Goal: Task Accomplishment & Management: Use online tool/utility

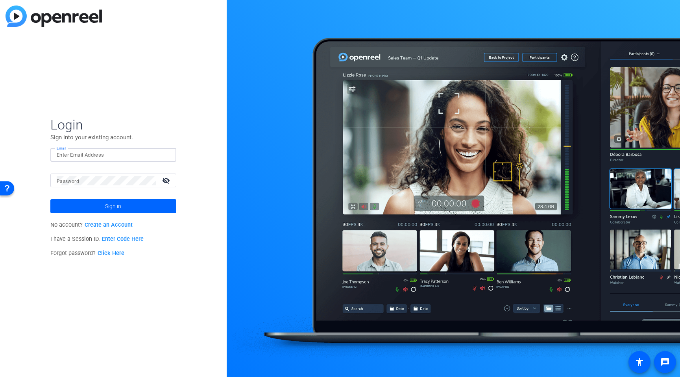
click at [73, 152] on input "Email" at bounding box center [113, 154] width 113 height 9
type input "[PERSON_NAME][EMAIL_ADDRESS][PERSON_NAME][DOMAIN_NAME]"
click at [50, 199] on button "Sign in" at bounding box center [113, 206] width 126 height 14
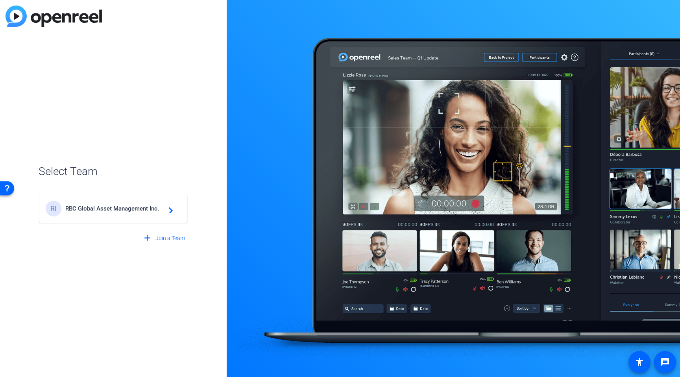
click at [102, 213] on div "RI RBC Global Asset Management Inc. navigate_next" at bounding box center [113, 209] width 135 height 16
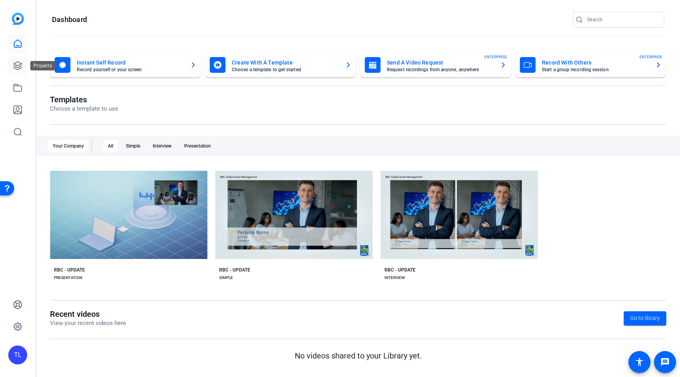
click at [17, 68] on icon at bounding box center [17, 65] width 9 height 9
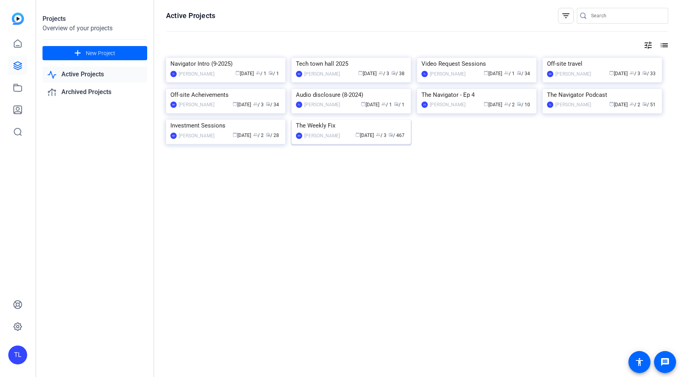
click at [359, 120] on img at bounding box center [351, 120] width 119 height 0
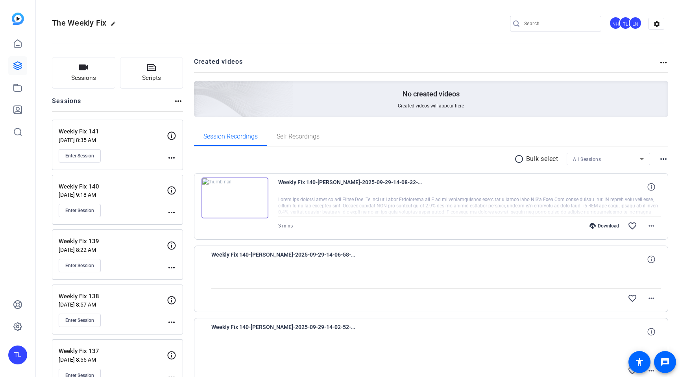
scroll to position [2, 0]
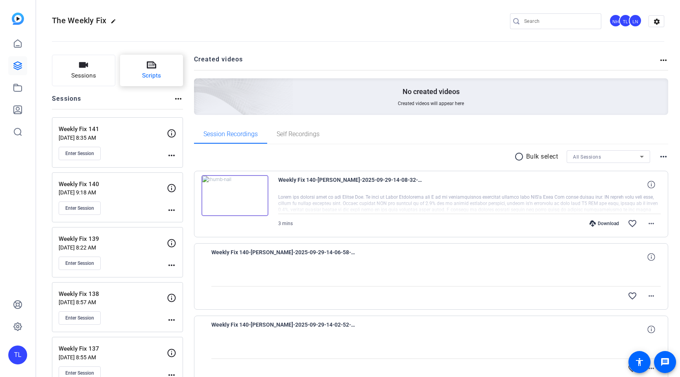
click at [149, 71] on button "Scripts" at bounding box center [151, 70] width 63 height 31
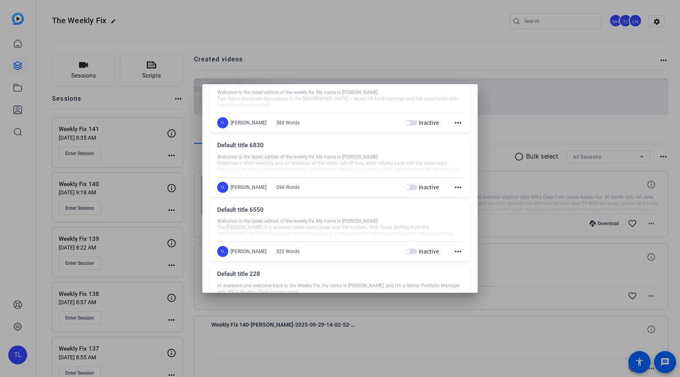
scroll to position [540, 0]
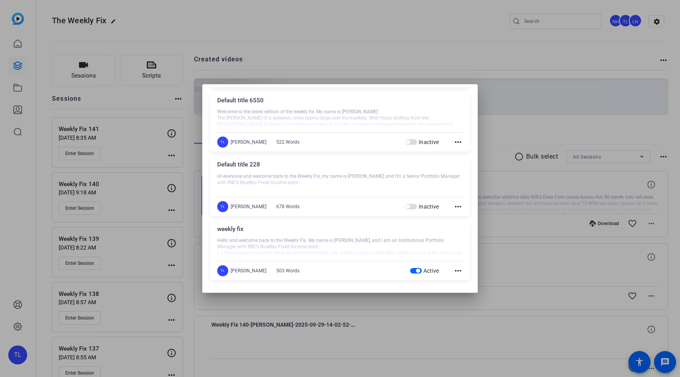
click at [459, 270] on mat-icon "more_horiz" at bounding box center [457, 270] width 9 height 9
click at [466, 282] on span "Edit" at bounding box center [475, 281] width 31 height 9
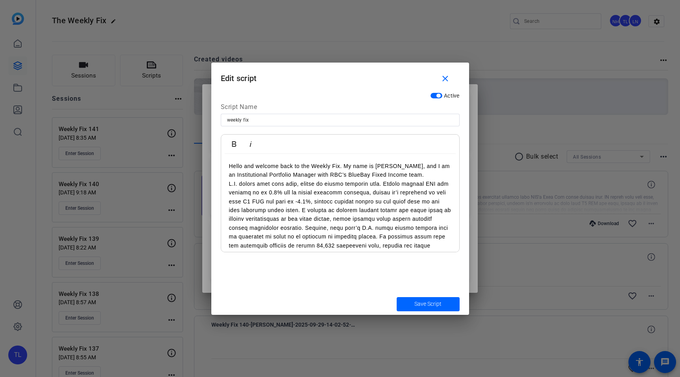
click at [348, 235] on p at bounding box center [340, 245] width 222 height 132
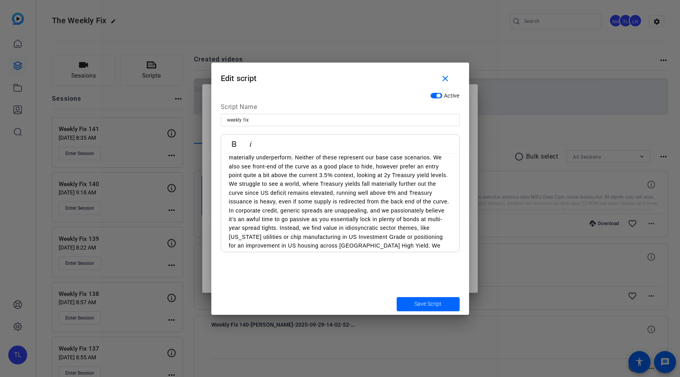
scroll to position [0, 0]
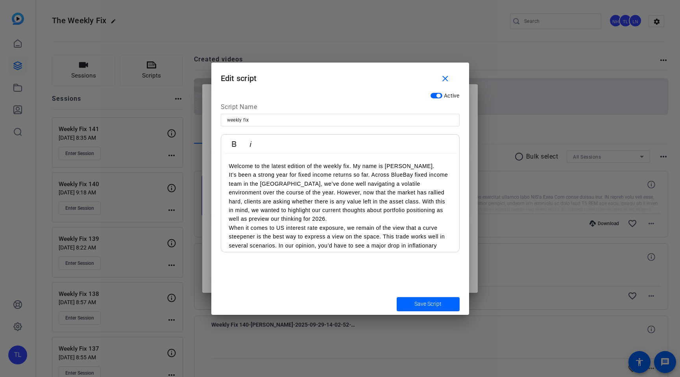
click at [423, 304] on span "Save Script" at bounding box center [427, 304] width 27 height 8
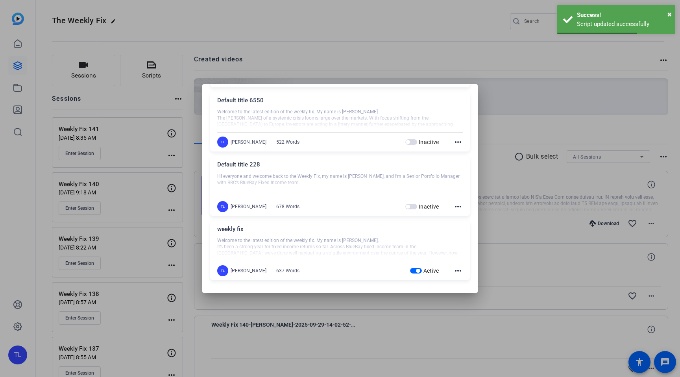
click at [377, 54] on div at bounding box center [340, 188] width 680 height 377
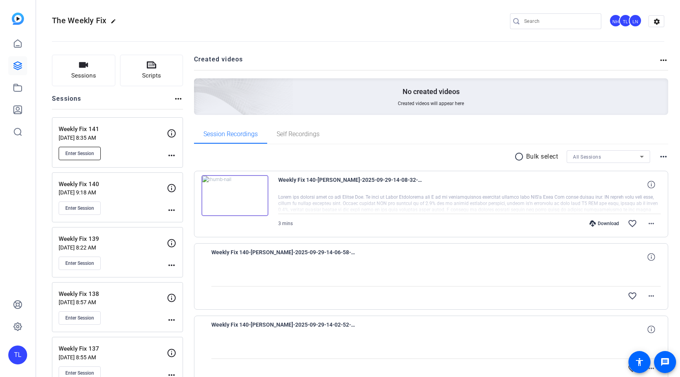
click at [84, 151] on span "Enter Session" at bounding box center [79, 153] width 29 height 6
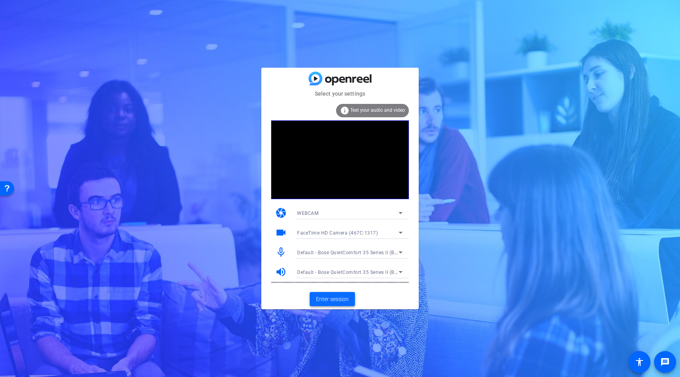
click at [337, 298] on span "Enter session" at bounding box center [332, 299] width 33 height 8
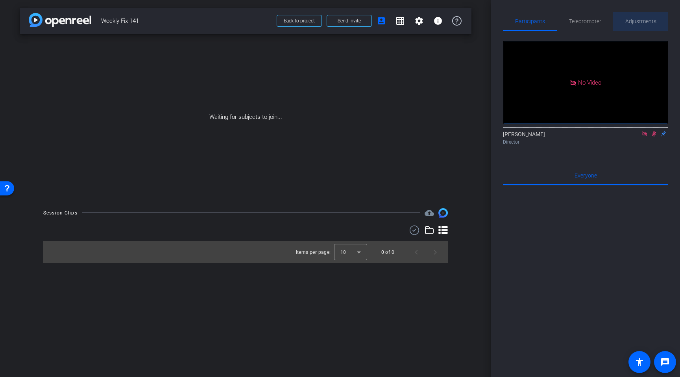
click at [647, 23] on span "Adjustments" at bounding box center [640, 21] width 31 height 6
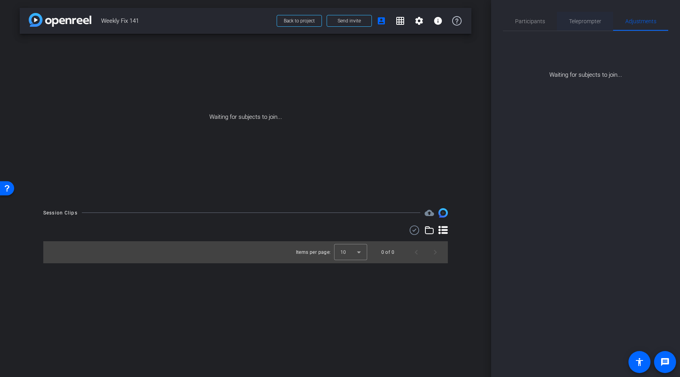
click at [579, 28] on span "Teleprompter" at bounding box center [585, 21] width 32 height 19
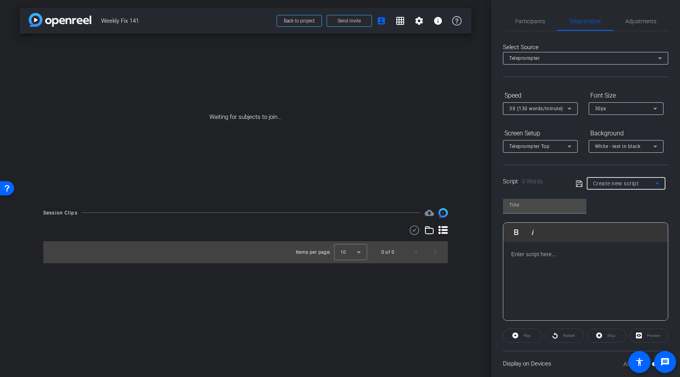
click at [632, 182] on span "Create new script" at bounding box center [616, 183] width 46 height 6
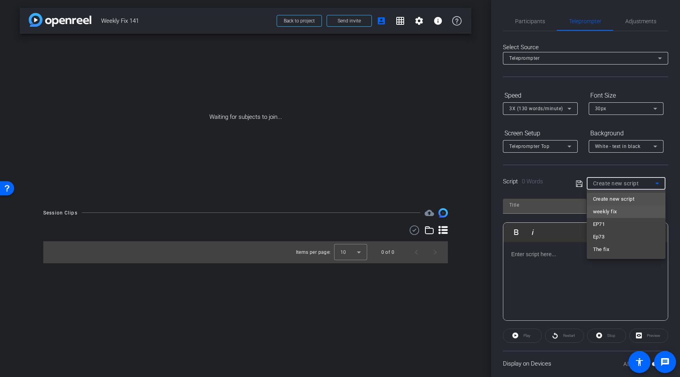
click at [621, 211] on mat-option "weekly fix" at bounding box center [626, 211] width 79 height 13
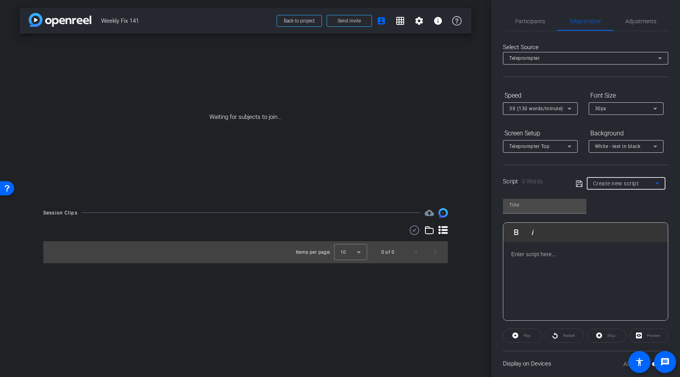
type input "weekly fix"
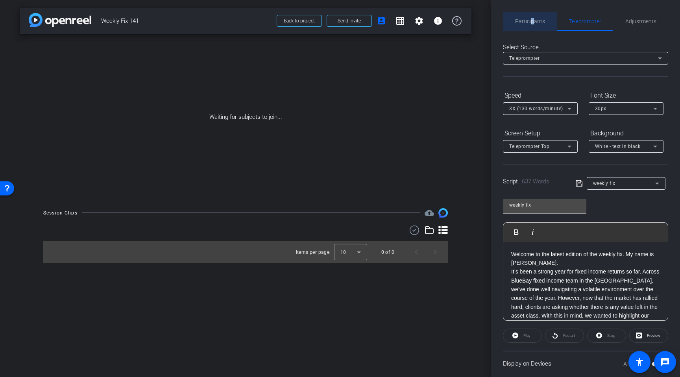
click at [534, 20] on span "Participants" at bounding box center [530, 21] width 30 height 6
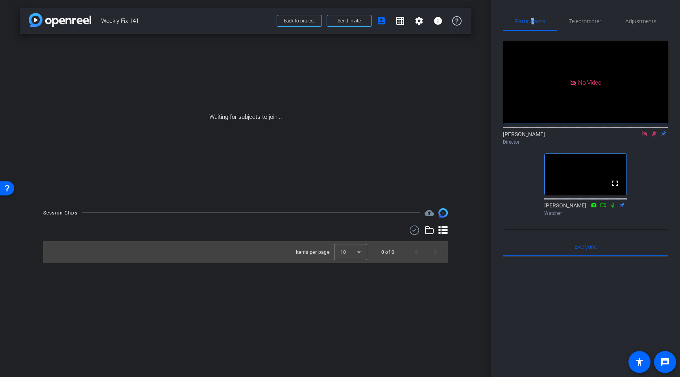
click at [653, 130] on mat-icon at bounding box center [653, 133] width 9 height 7
click at [642, 131] on icon at bounding box center [645, 134] width 6 height 6
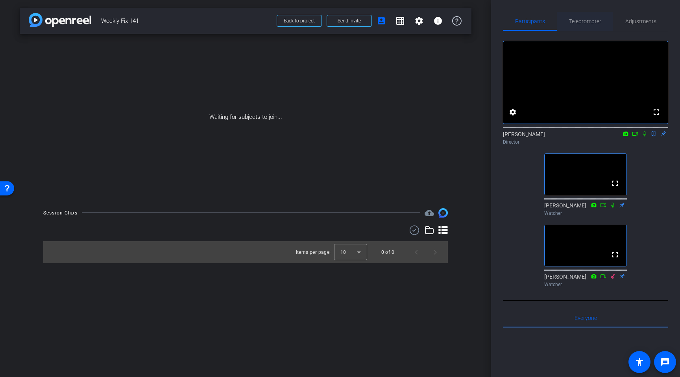
click at [601, 26] on span "Teleprompter" at bounding box center [585, 21] width 32 height 19
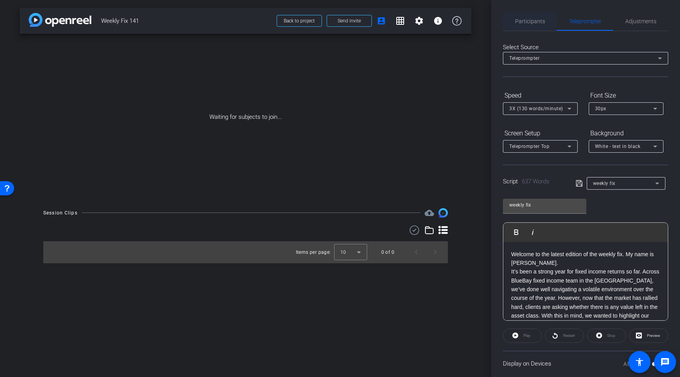
click at [529, 23] on span "Participants" at bounding box center [530, 21] width 30 height 6
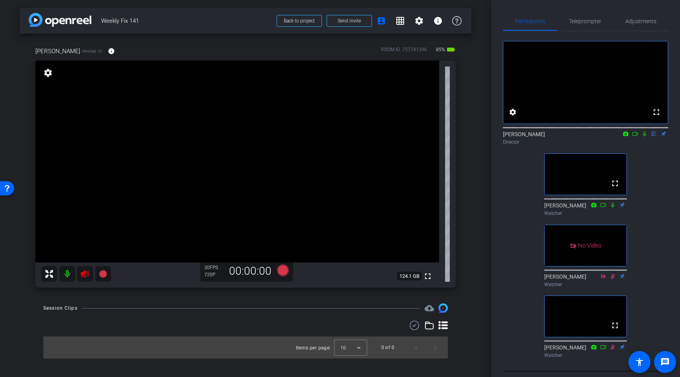
click at [87, 273] on icon at bounding box center [84, 273] width 9 height 9
click at [642, 24] on span "Adjustments" at bounding box center [640, 21] width 31 height 6
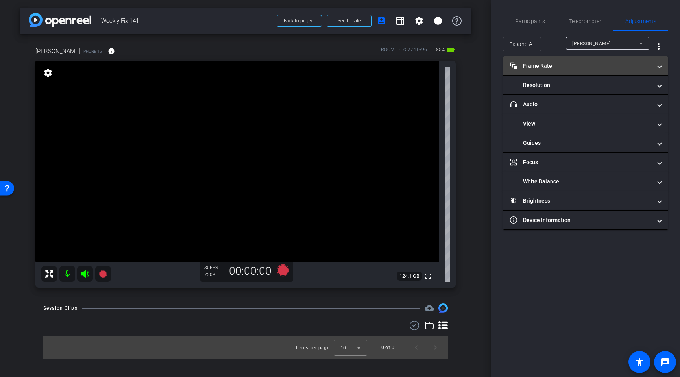
click at [566, 70] on mat-expansion-panel-header "Frame Rate Frame Rate" at bounding box center [585, 65] width 165 height 19
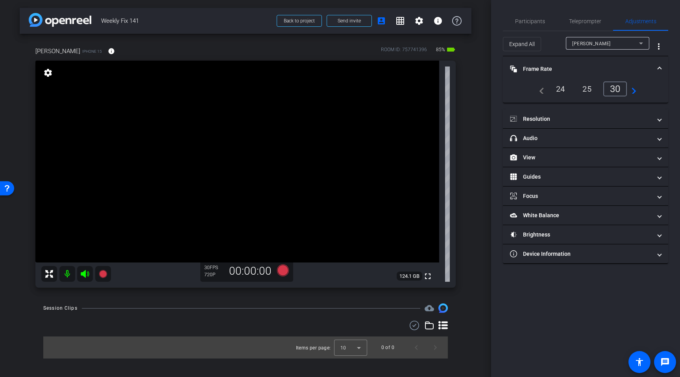
click at [559, 89] on div "24" at bounding box center [560, 88] width 21 height 13
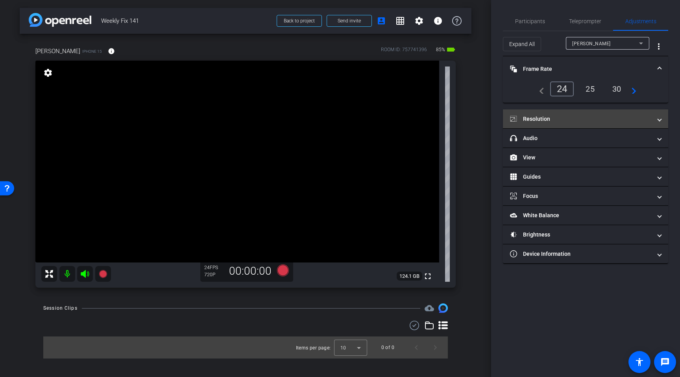
drag, startPoint x: 560, startPoint y: 122, endPoint x: 569, endPoint y: 122, distance: 8.7
click at [560, 121] on mat-panel-title "Resolution" at bounding box center [581, 119] width 142 height 8
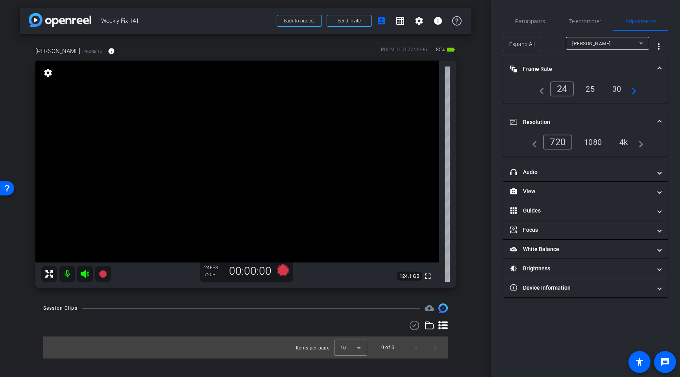
drag, startPoint x: 598, startPoint y: 142, endPoint x: 602, endPoint y: 151, distance: 10.2
click at [599, 141] on div "1080" at bounding box center [593, 141] width 30 height 13
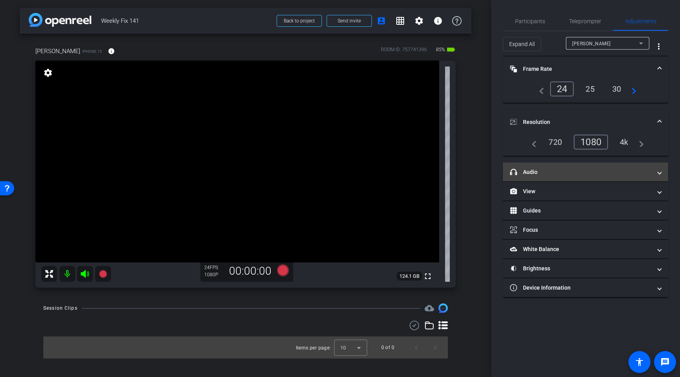
drag, startPoint x: 568, startPoint y: 172, endPoint x: 599, endPoint y: 172, distance: 31.5
click at [570, 171] on mat-panel-title "headphone icon Audio" at bounding box center [581, 172] width 142 height 8
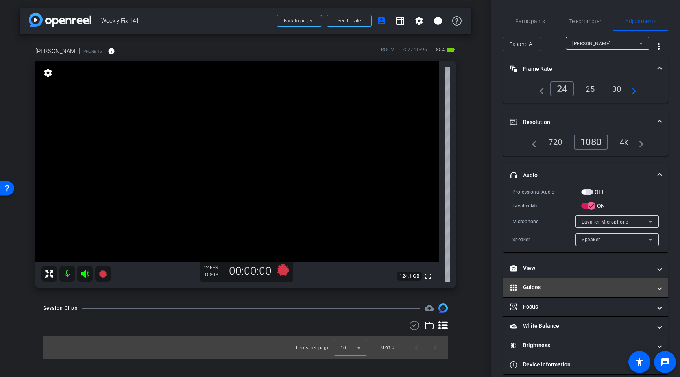
click at [563, 290] on mat-panel-title "Guides" at bounding box center [581, 287] width 142 height 8
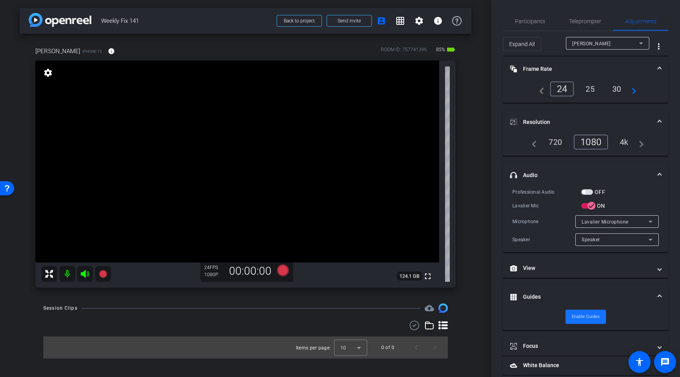
click at [588, 313] on span "Enable Guides" at bounding box center [586, 317] width 28 height 12
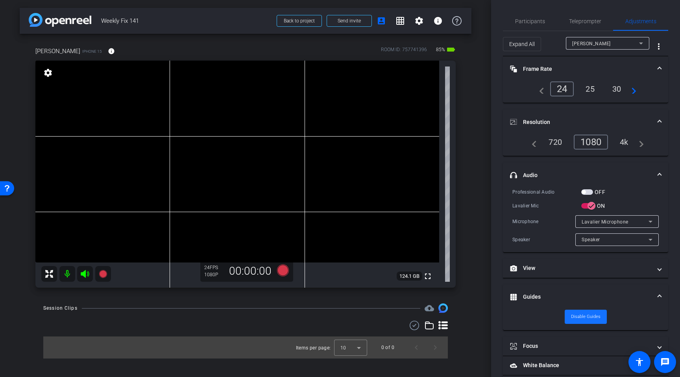
click at [589, 318] on span "Disable Guides" at bounding box center [586, 317] width 30 height 12
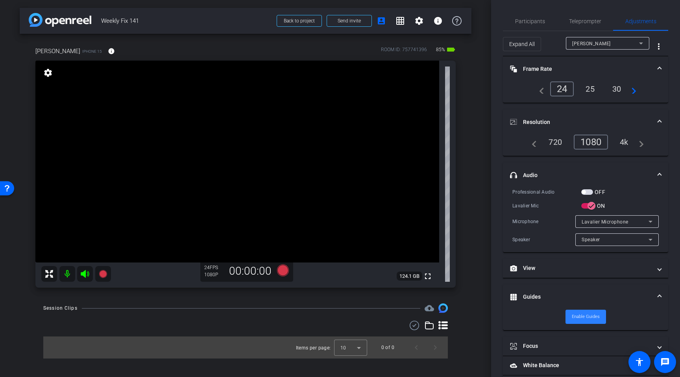
click at [586, 320] on span "Enable Guides" at bounding box center [586, 317] width 28 height 12
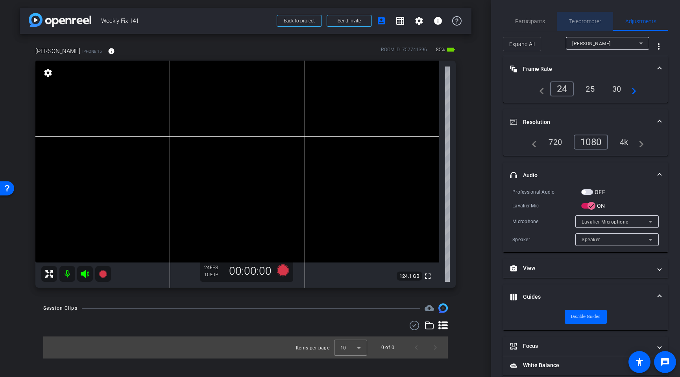
click at [583, 19] on span "Teleprompter" at bounding box center [585, 21] width 32 height 6
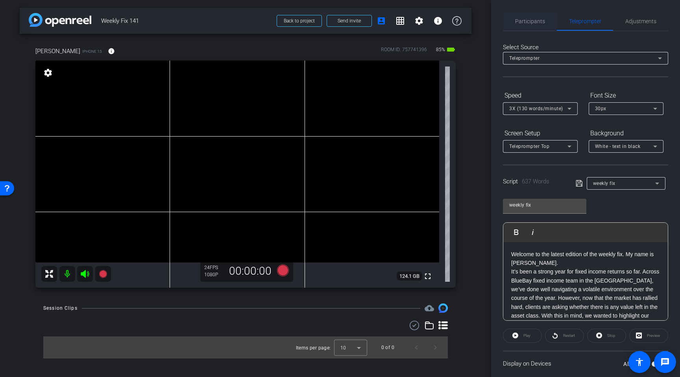
click at [529, 20] on span "Participants" at bounding box center [530, 21] width 30 height 6
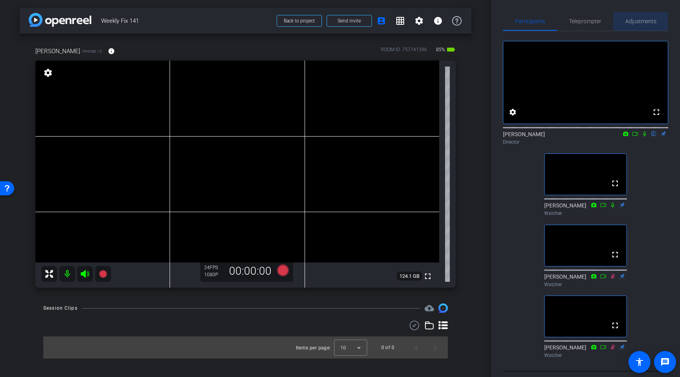
click at [642, 22] on span "Adjustments" at bounding box center [640, 21] width 31 height 6
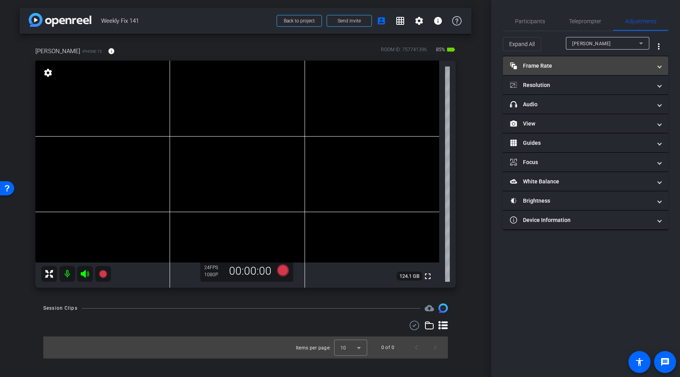
click at [560, 69] on mat-panel-title "Frame Rate Frame Rate" at bounding box center [581, 66] width 142 height 8
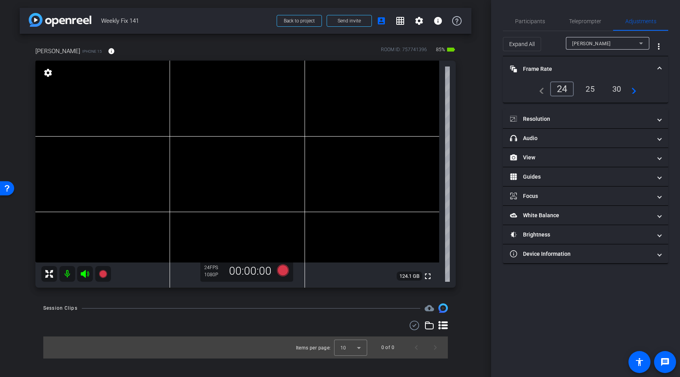
drag, startPoint x: 560, startPoint y: 69, endPoint x: 560, endPoint y: 74, distance: 4.3
click at [560, 69] on mat-panel-title "Frame Rate Frame Rate" at bounding box center [581, 69] width 142 height 8
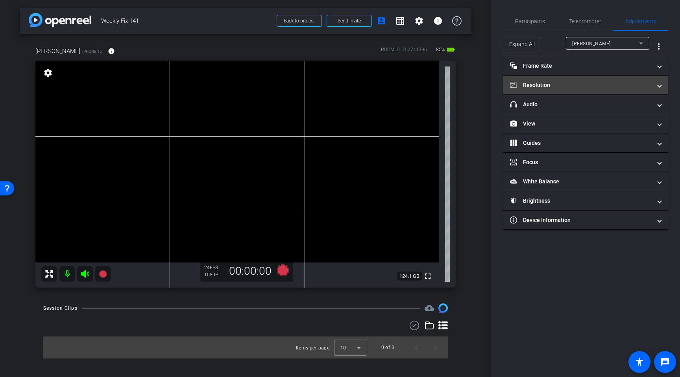
click at [564, 84] on mat-panel-title "Resolution" at bounding box center [581, 85] width 142 height 8
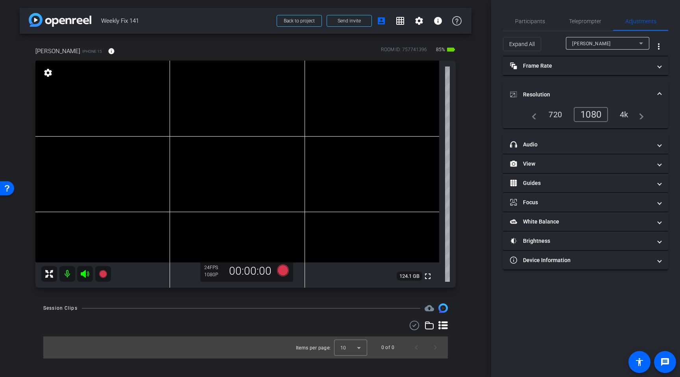
click at [565, 86] on mat-expansion-panel-header "Resolution" at bounding box center [585, 94] width 165 height 25
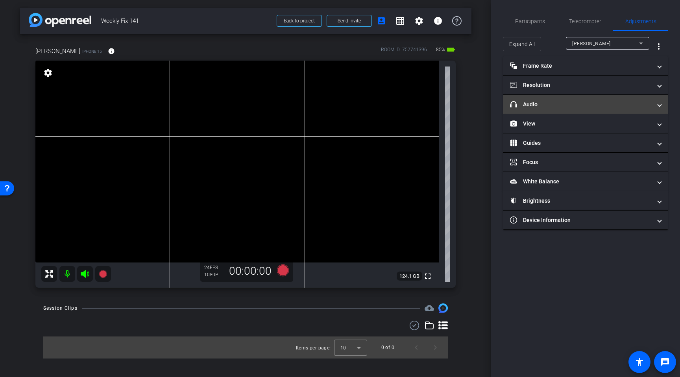
click at [568, 99] on mat-expansion-panel-header "headphone icon Audio" at bounding box center [585, 104] width 165 height 19
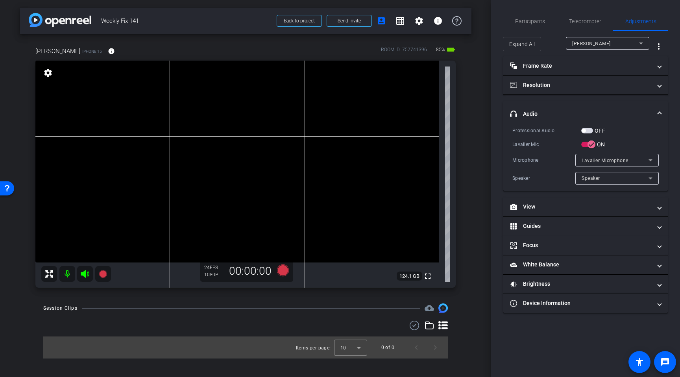
click at [570, 107] on mat-expansion-panel-header "headphone icon Audio" at bounding box center [585, 113] width 165 height 25
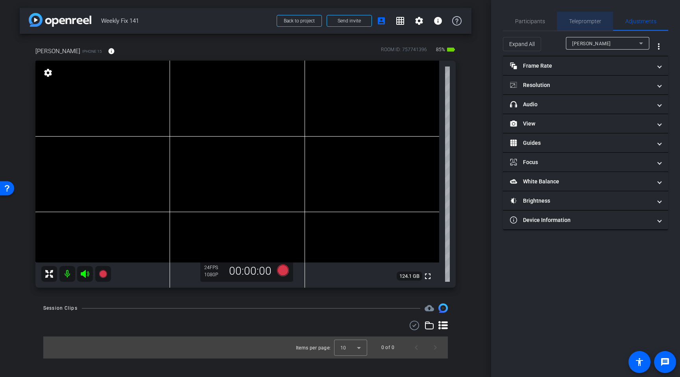
click at [589, 20] on span "Teleprompter" at bounding box center [585, 21] width 32 height 6
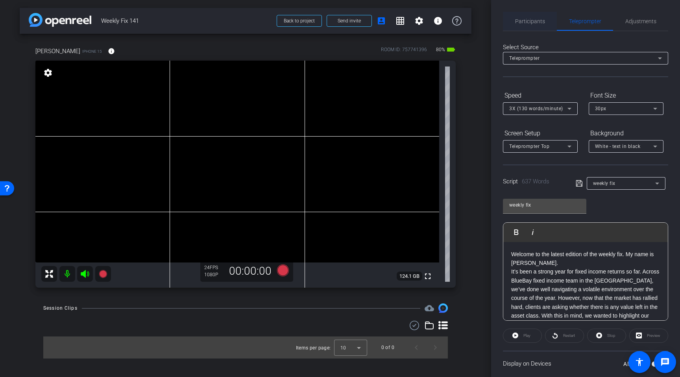
click at [527, 26] on span "Participants" at bounding box center [530, 21] width 30 height 19
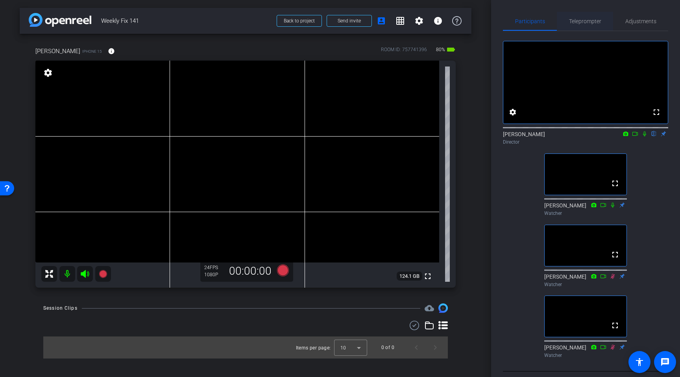
click at [577, 23] on span "Teleprompter" at bounding box center [585, 21] width 32 height 6
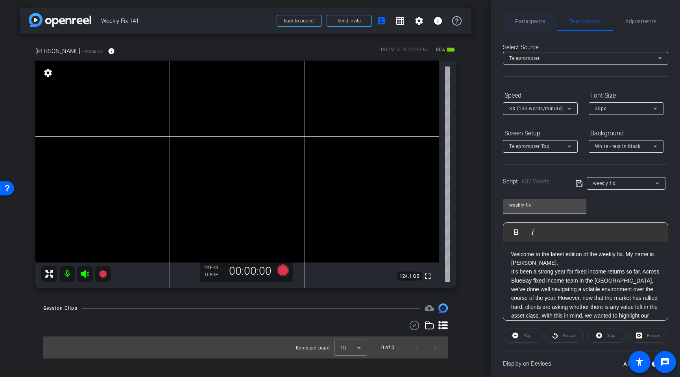
click at [530, 22] on span "Participants" at bounding box center [530, 21] width 30 height 6
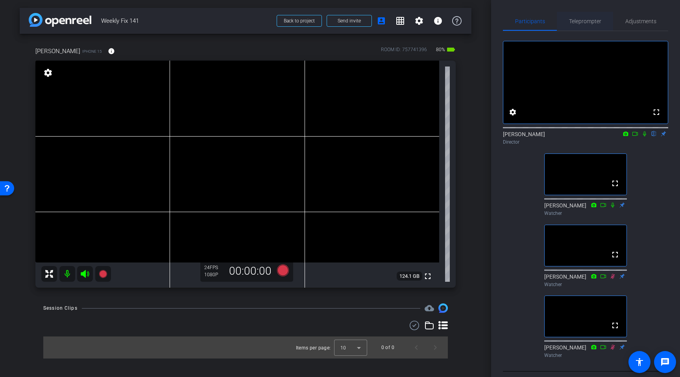
click at [586, 23] on span "Teleprompter" at bounding box center [585, 21] width 32 height 6
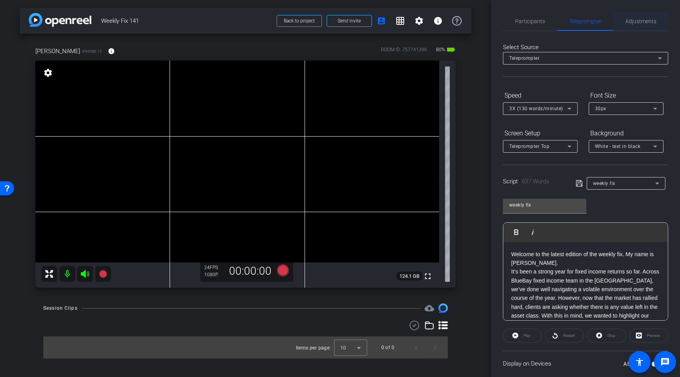
click at [648, 22] on span "Adjustments" at bounding box center [640, 21] width 31 height 6
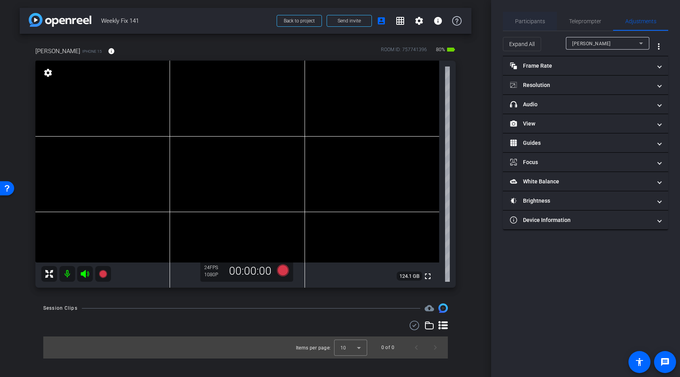
click at [536, 22] on span "Participants" at bounding box center [530, 21] width 30 height 6
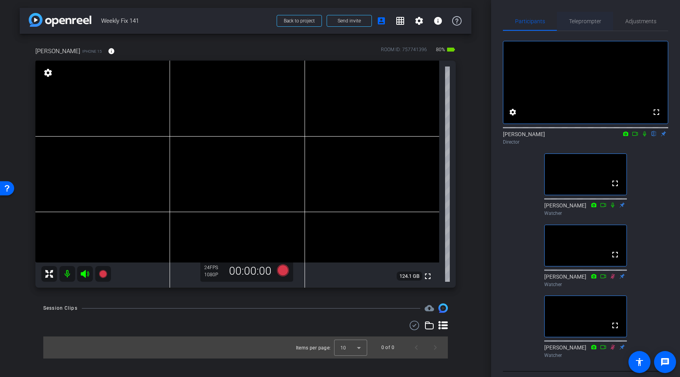
click at [584, 21] on span "Teleprompter" at bounding box center [585, 21] width 32 height 6
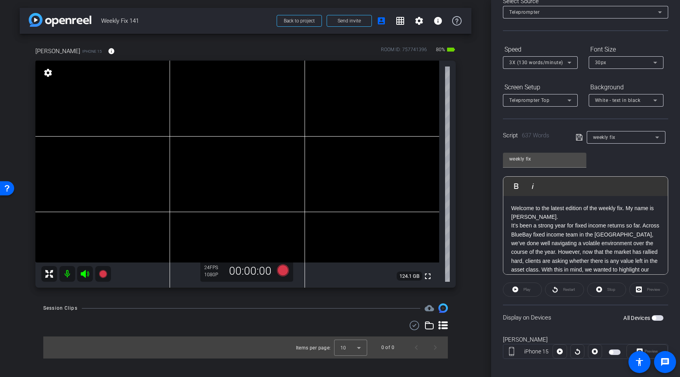
scroll to position [53, 0]
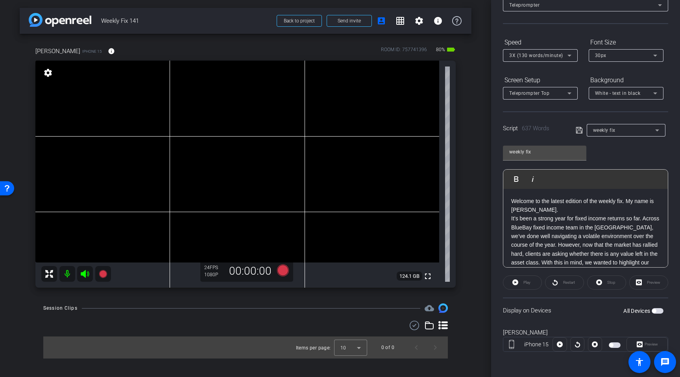
click at [658, 312] on span "button" at bounding box center [658, 311] width 12 height 6
click at [87, 276] on icon at bounding box center [84, 273] width 9 height 9
click at [86, 275] on icon at bounding box center [84, 273] width 9 height 9
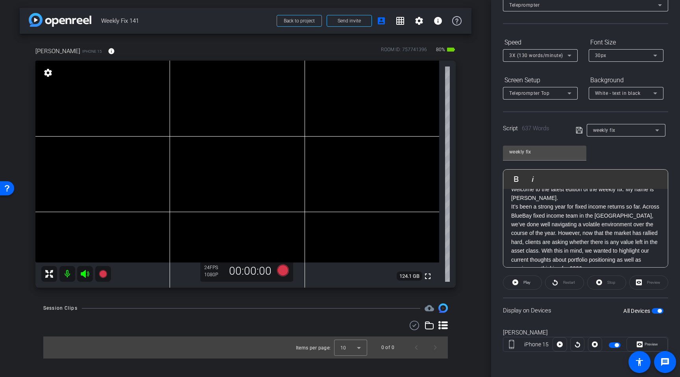
scroll to position [0, 0]
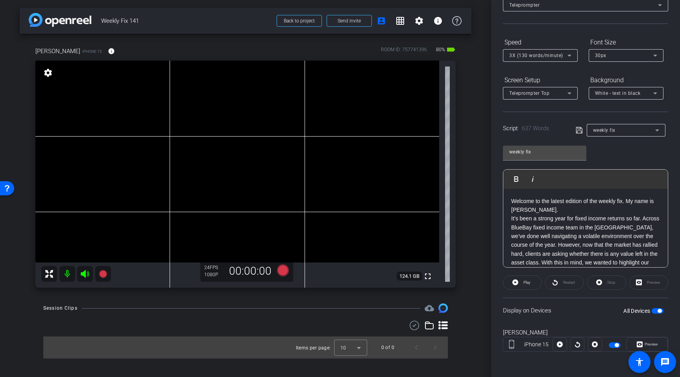
click at [85, 272] on icon at bounding box center [85, 274] width 8 height 8
click at [282, 270] on icon at bounding box center [283, 270] width 12 height 12
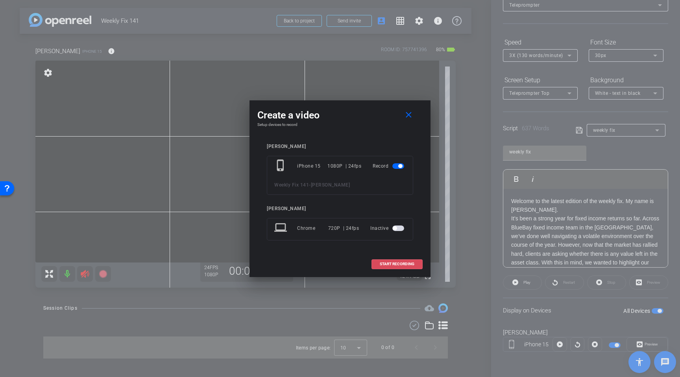
click at [406, 257] on span at bounding box center [397, 264] width 50 height 19
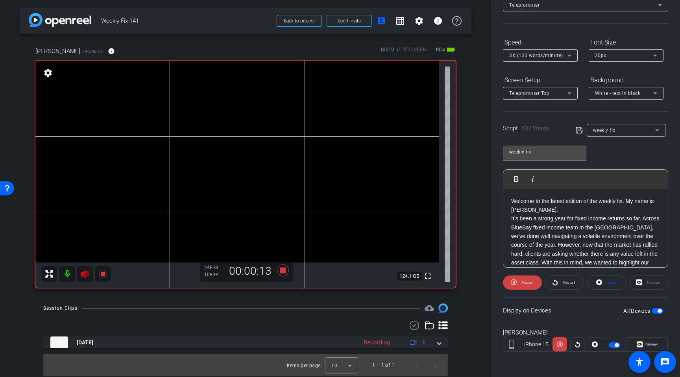
click at [86, 276] on icon at bounding box center [85, 274] width 8 height 8
click at [283, 272] on icon at bounding box center [283, 270] width 12 height 12
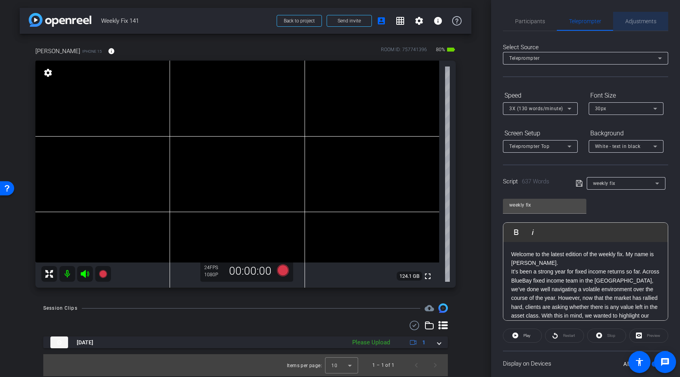
click at [637, 22] on span "Adjustments" at bounding box center [640, 21] width 31 height 6
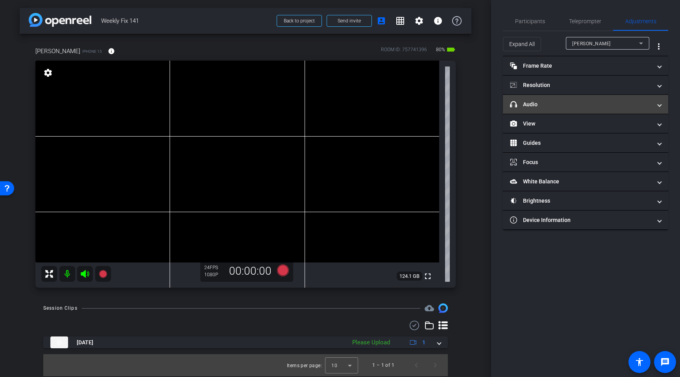
click at [540, 110] on mat-expansion-panel-header "headphone icon Audio" at bounding box center [585, 104] width 165 height 19
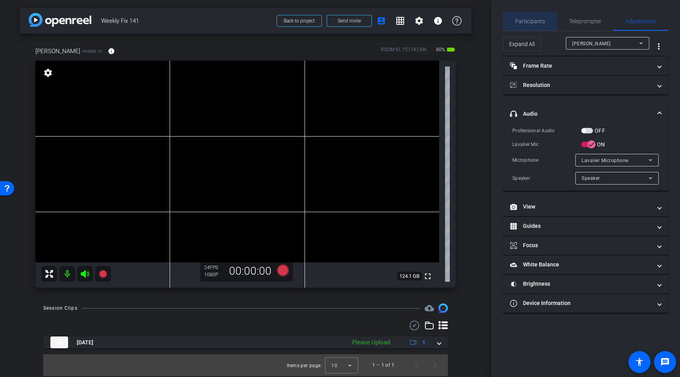
click at [534, 24] on span "Participants" at bounding box center [530, 21] width 30 height 6
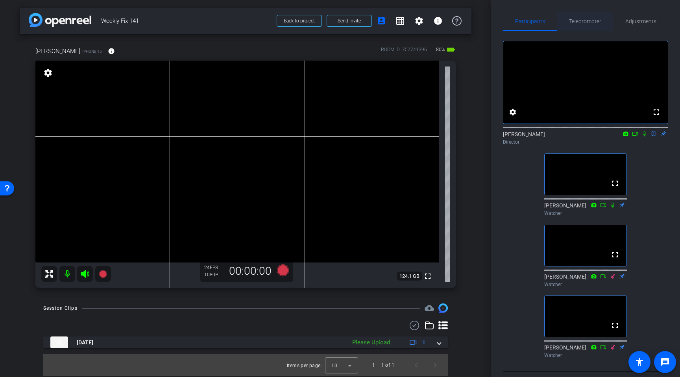
click at [581, 21] on span "Teleprompter" at bounding box center [585, 21] width 32 height 6
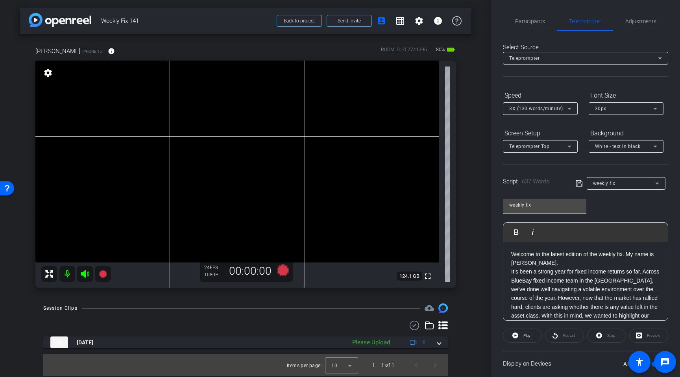
drag, startPoint x: 84, startPoint y: 276, endPoint x: 96, endPoint y: 277, distance: 11.4
click at [85, 276] on icon at bounding box center [85, 274] width 8 height 8
click at [285, 271] on icon at bounding box center [283, 270] width 12 height 12
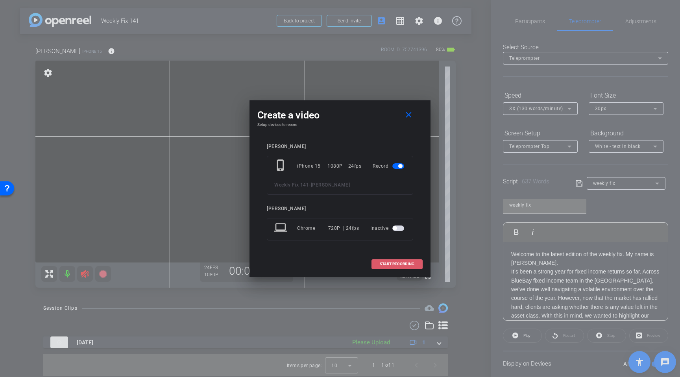
click at [407, 266] on span "START RECORDING" at bounding box center [397, 264] width 35 height 4
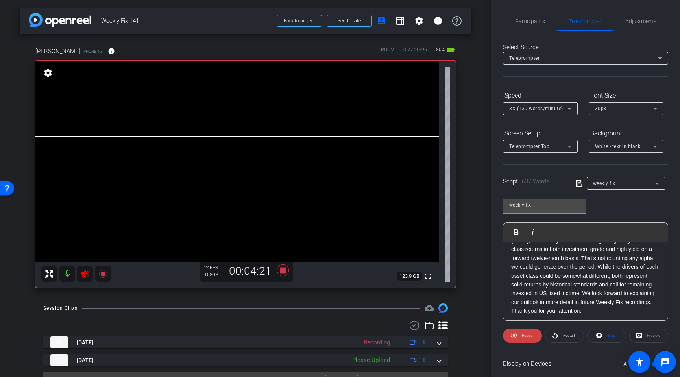
scroll to position [545, 0]
click at [86, 275] on icon at bounding box center [84, 273] width 9 height 9
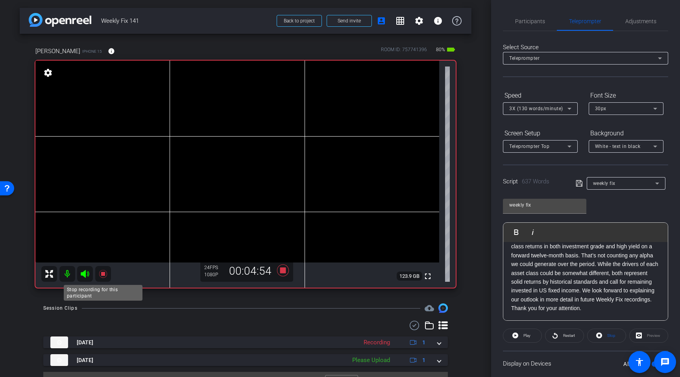
click at [102, 274] on icon at bounding box center [103, 274] width 8 height 8
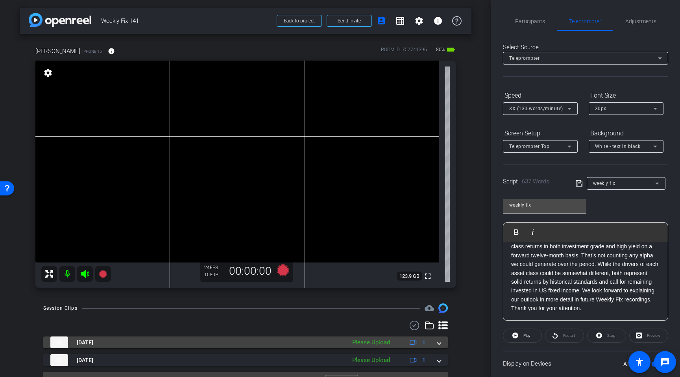
click at [438, 345] on span at bounding box center [439, 342] width 3 height 8
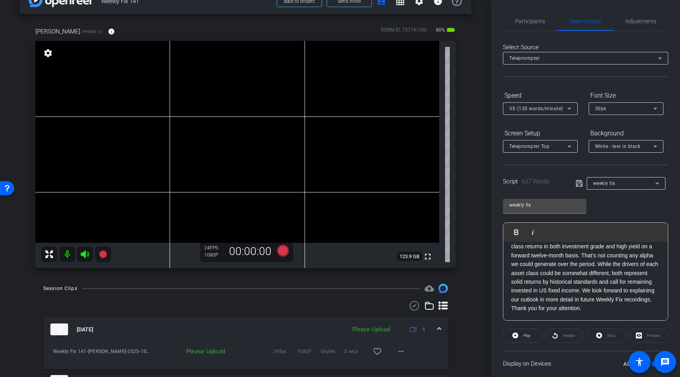
scroll to position [20, 0]
click at [403, 351] on mat-icon "more_horiz" at bounding box center [400, 350] width 9 height 9
click at [409, 314] on span "Upload" at bounding box center [413, 314] width 31 height 9
click at [534, 20] on span "Participants" at bounding box center [530, 21] width 30 height 6
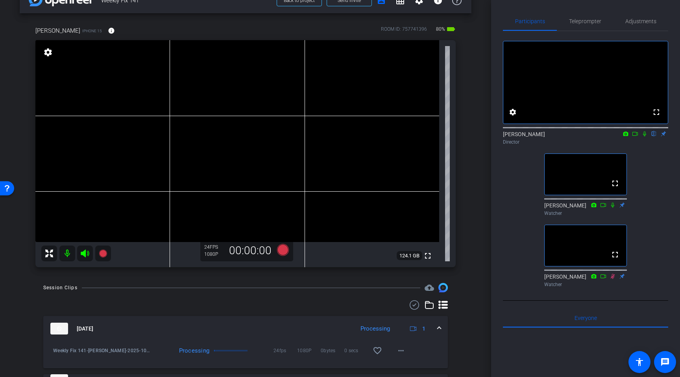
scroll to position [0, 0]
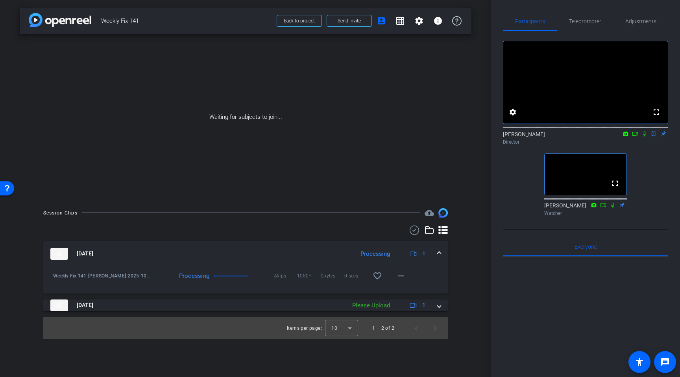
click at [645, 137] on icon at bounding box center [645, 134] width 6 height 6
click at [637, 137] on icon at bounding box center [635, 134] width 6 height 6
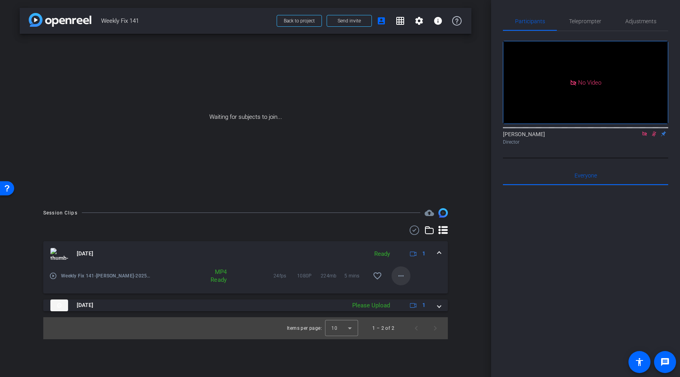
click at [400, 271] on span at bounding box center [401, 275] width 19 height 19
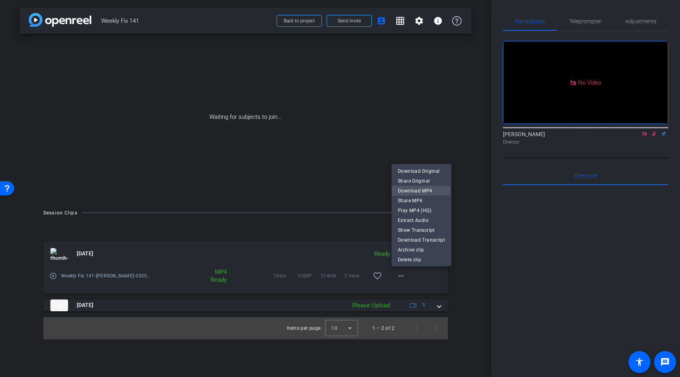
click at [415, 190] on span "Download MP4" at bounding box center [421, 190] width 47 height 9
